Goal: Information Seeking & Learning: Learn about a topic

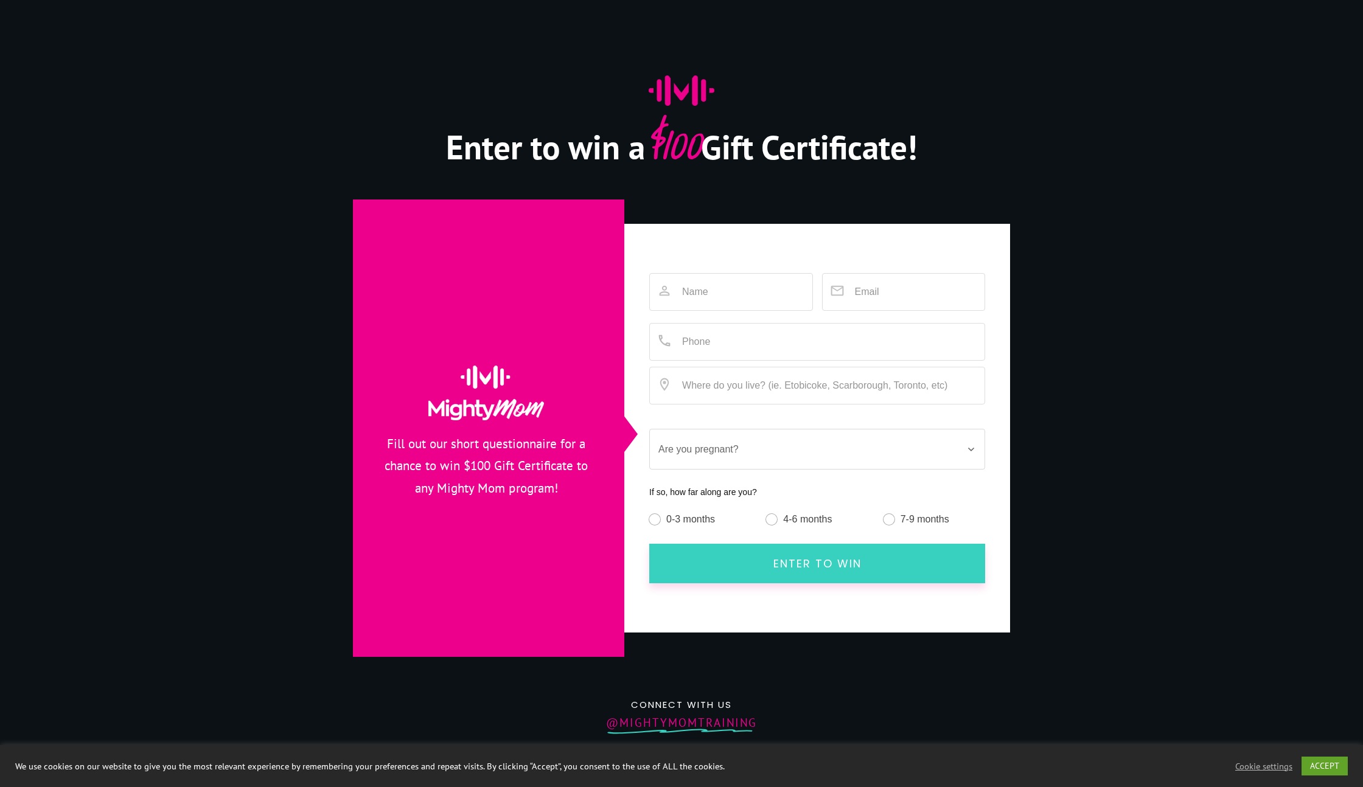
click at [124, 79] on div at bounding box center [681, 412] width 1363 height 824
drag, startPoint x: 1316, startPoint y: 450, endPoint x: 976, endPoint y: 218, distance: 411.7
click at [1308, 440] on div at bounding box center [681, 412] width 1363 height 824
